Goal: Task Accomplishment & Management: Complete application form

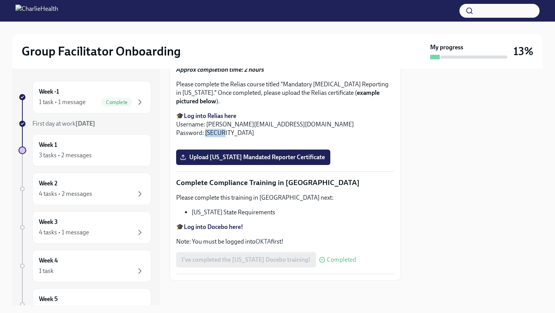
scroll to position [1908, 0]
click at [285, 161] on span "Upload [US_STATE] Mandated Reporter Certificate" at bounding box center [253, 157] width 143 height 8
click at [0, 0] on input "Upload [US_STATE] Mandated Reporter Certificate" at bounding box center [0, 0] width 0 height 0
click at [431, 158] on div at bounding box center [476, 187] width 133 height 237
click at [304, 161] on span "Upload [US_STATE] Mandated Reporter Certificate" at bounding box center [253, 157] width 143 height 8
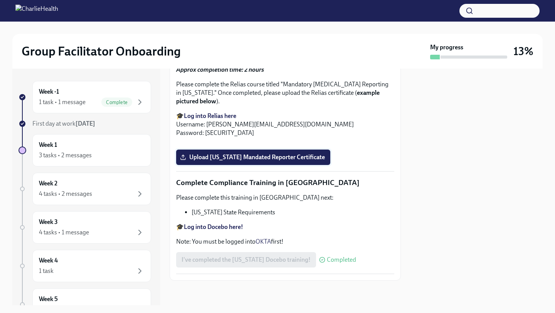
click at [0, 0] on input "Upload [US_STATE] Mandated Reporter Certificate" at bounding box center [0, 0] width 0 height 0
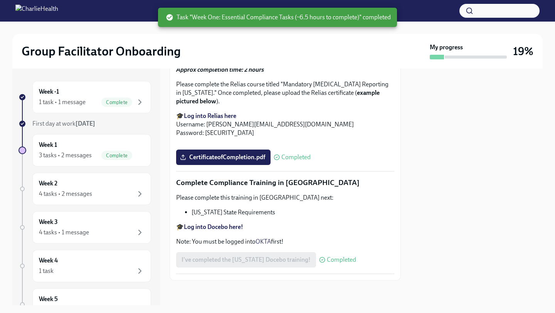
scroll to position [1997, 0]
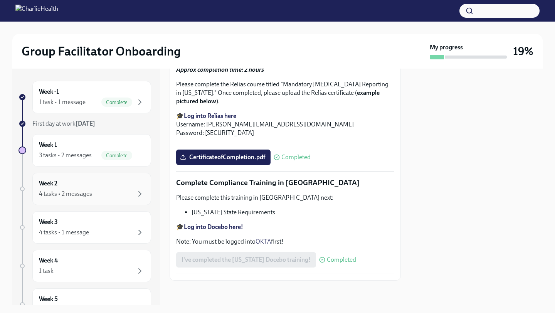
click at [83, 190] on div "4 tasks • 2 messages" at bounding box center [65, 194] width 53 height 8
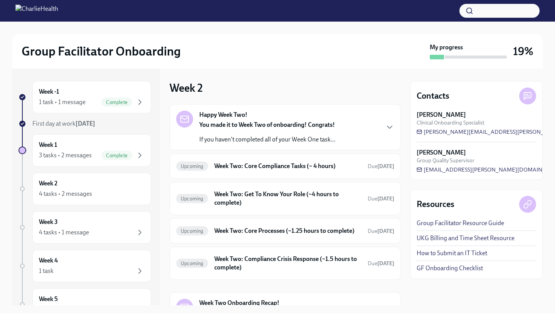
click at [383, 134] on div "Happy Week Two! You made it to Week Two of onboarding! Congrats! If you haven't…" at bounding box center [285, 127] width 218 height 33
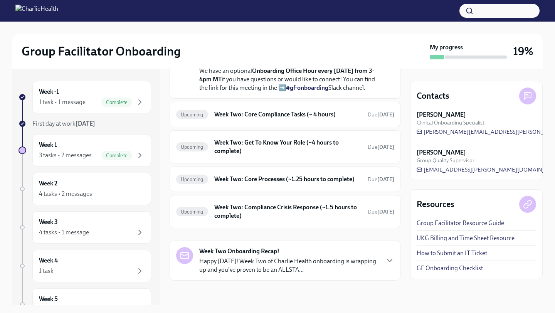
scroll to position [307, 0]
click at [326, 116] on h6 "Week Two: Core Compliance Tasks (~ 4 hours)" at bounding box center [287, 114] width 147 height 8
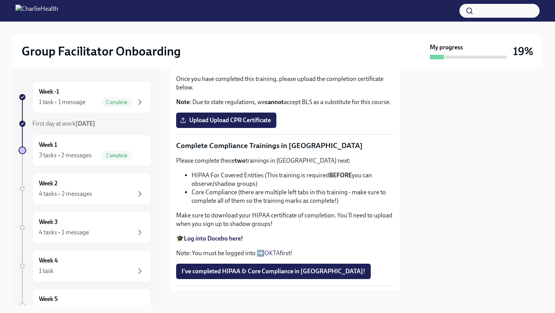
scroll to position [161, 0]
